Goal: Transaction & Acquisition: Purchase product/service

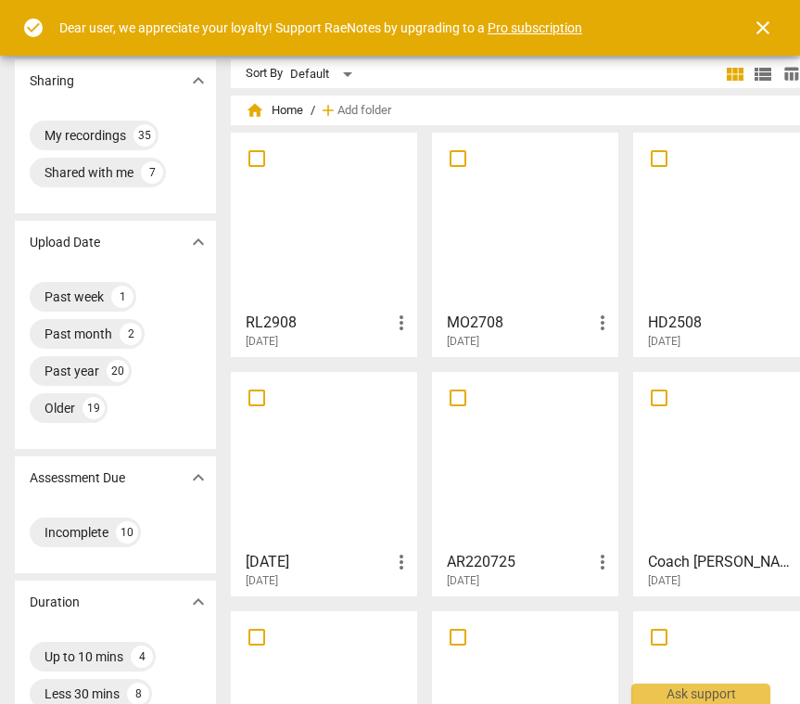
click at [749, 25] on span "close" at bounding box center [763, 28] width 45 height 22
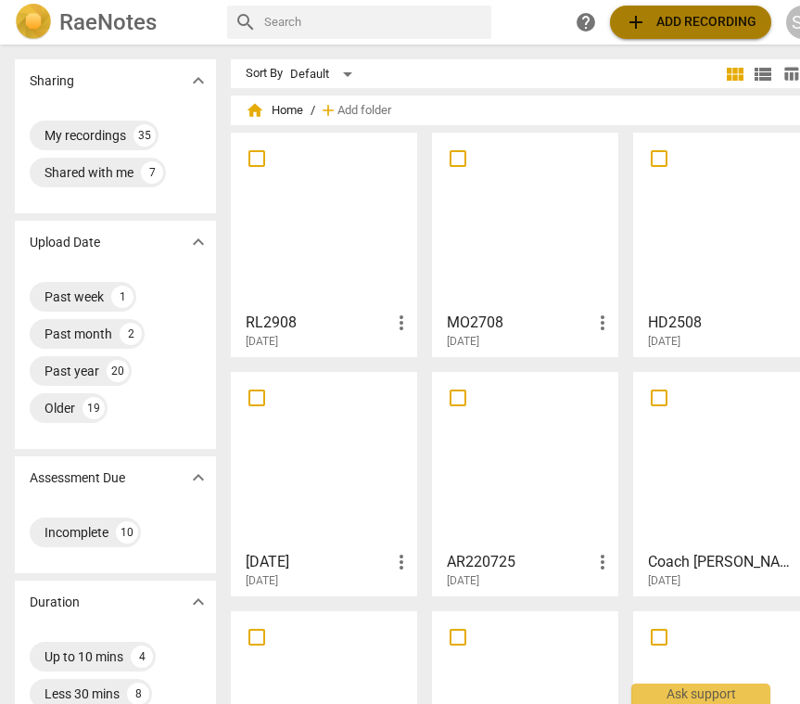
click at [677, 18] on span "add Add recording" at bounding box center [691, 22] width 132 height 22
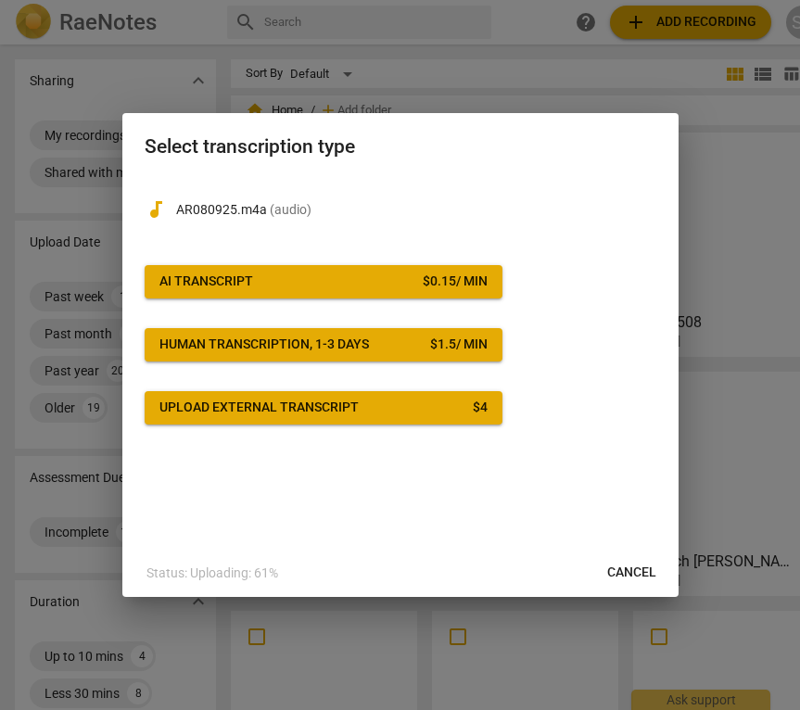
click at [302, 286] on span "AI Transcript $ 0.15 / min" at bounding box center [324, 282] width 328 height 19
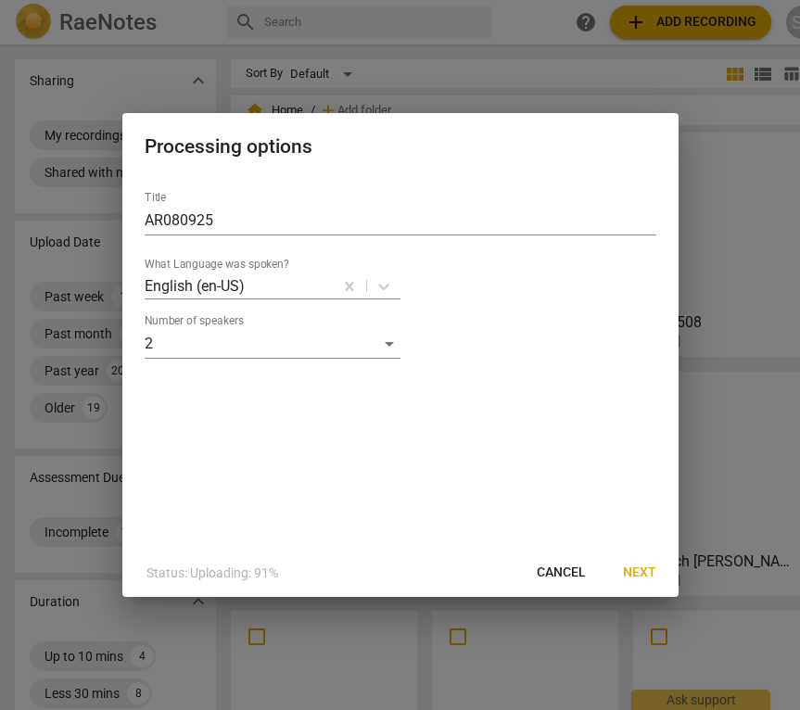
click at [639, 574] on span "Next" at bounding box center [639, 573] width 33 height 19
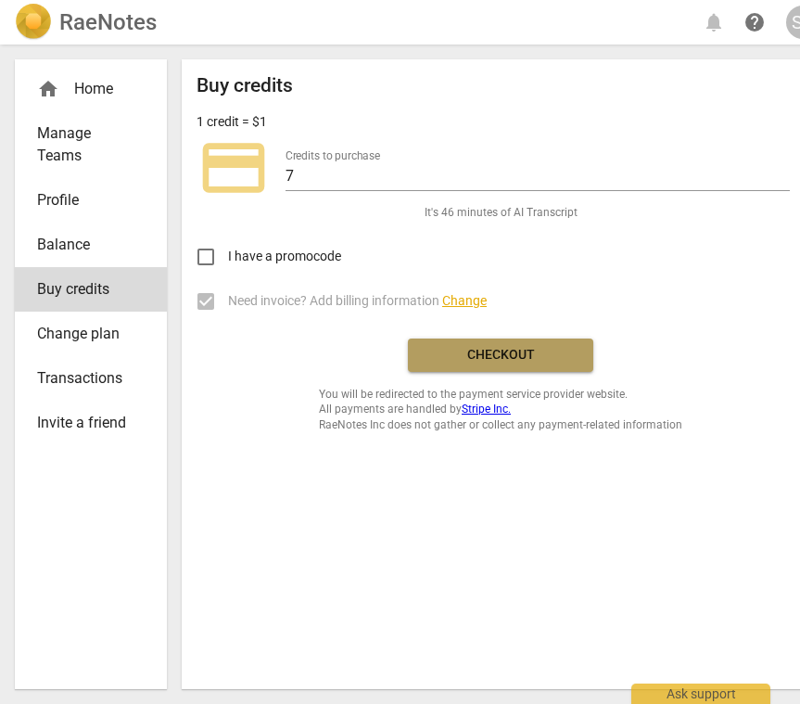
click at [528, 356] on span "Checkout" at bounding box center [501, 355] width 156 height 19
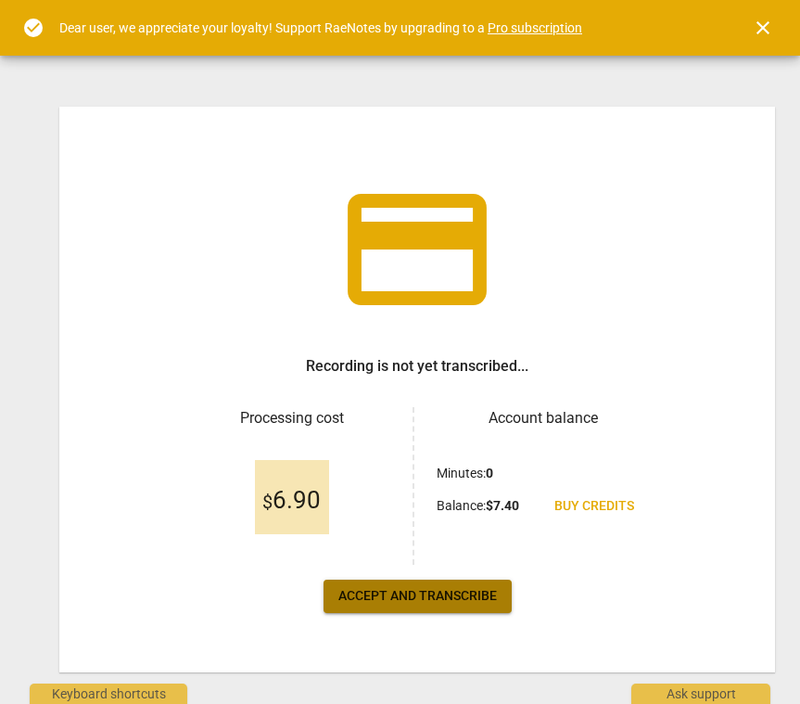
click at [483, 599] on span "Accept and transcribe" at bounding box center [418, 596] width 159 height 19
